Goal: Information Seeking & Learning: Understand process/instructions

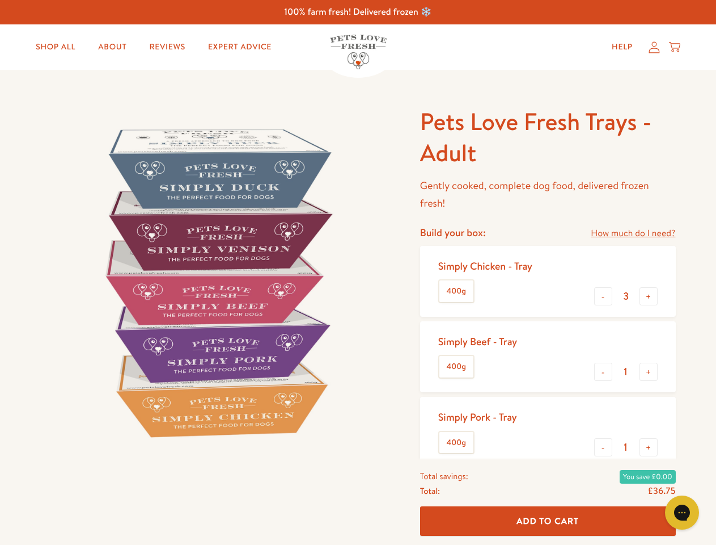
click at [358, 272] on img at bounding box center [217, 282] width 352 height 352
click at [633, 233] on link "How much do I need?" at bounding box center [633, 233] width 85 height 15
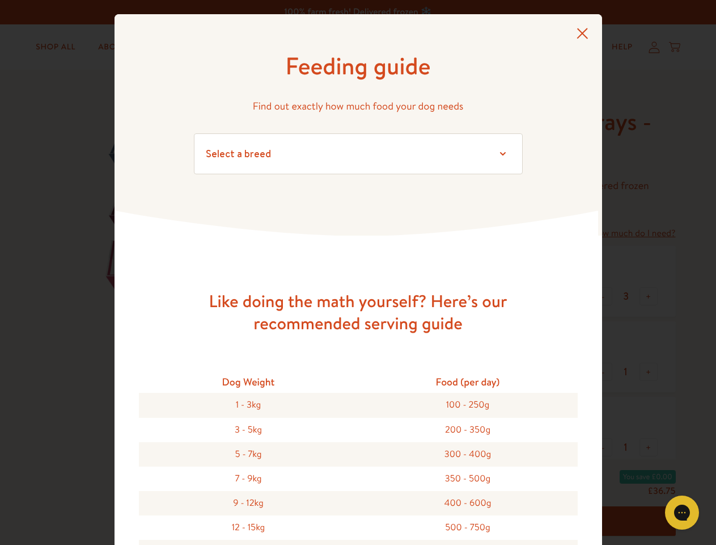
click at [604, 296] on div "Feeding guide Find out exactly how much food your dog needs Select a breed Affe…" at bounding box center [358, 272] width 716 height 545
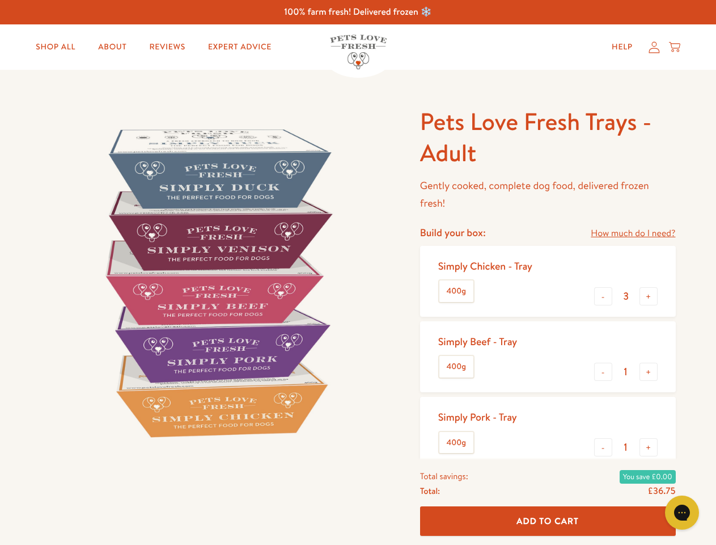
click at [649, 296] on button "+" at bounding box center [649, 296] width 18 height 18
type input "4"
click at [604, 372] on button "-" at bounding box center [603, 371] width 18 height 18
click at [649, 372] on button "+" at bounding box center [649, 371] width 18 height 18
type input "1"
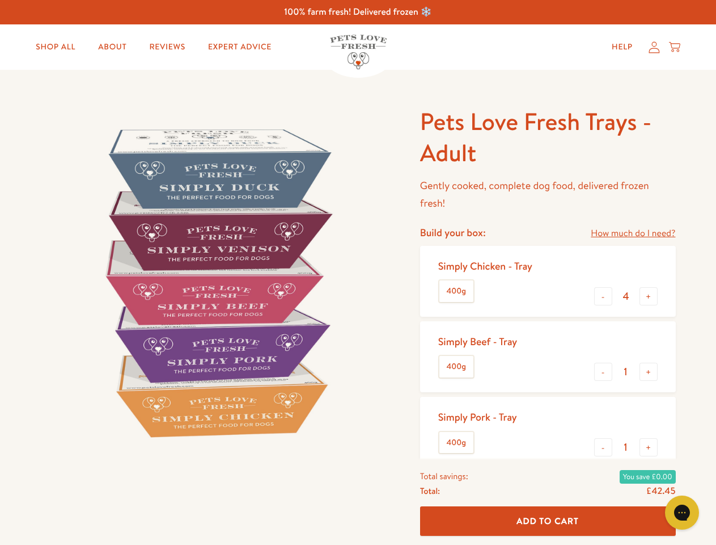
click at [604, 447] on button "-" at bounding box center [603, 447] width 18 height 18
click at [649, 447] on button "+" at bounding box center [649, 447] width 18 height 18
type input "1"
